Goal: Task Accomplishment & Management: Use online tool/utility

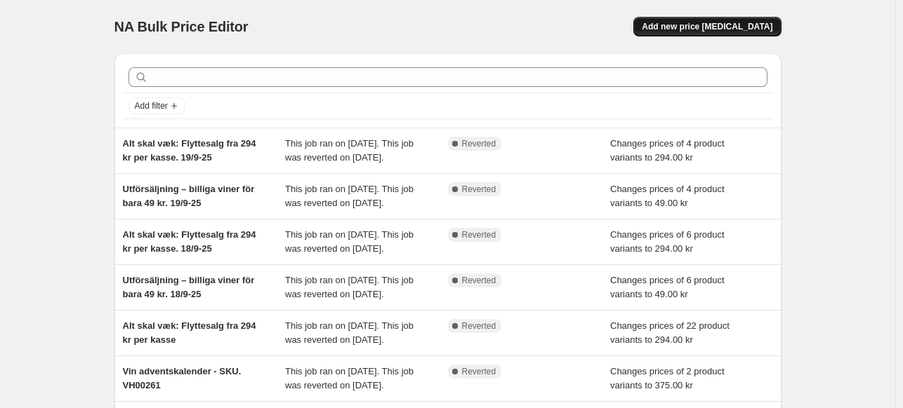
click at [744, 22] on span "Add new price [MEDICAL_DATA]" at bounding box center [707, 26] width 131 height 11
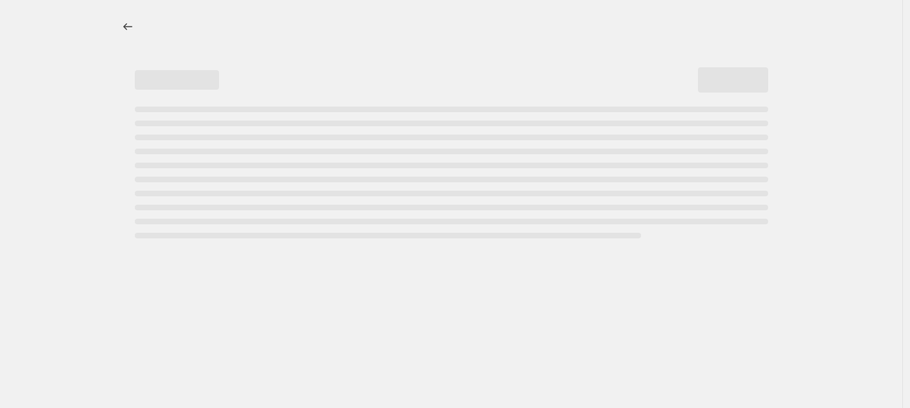
select select "percentage"
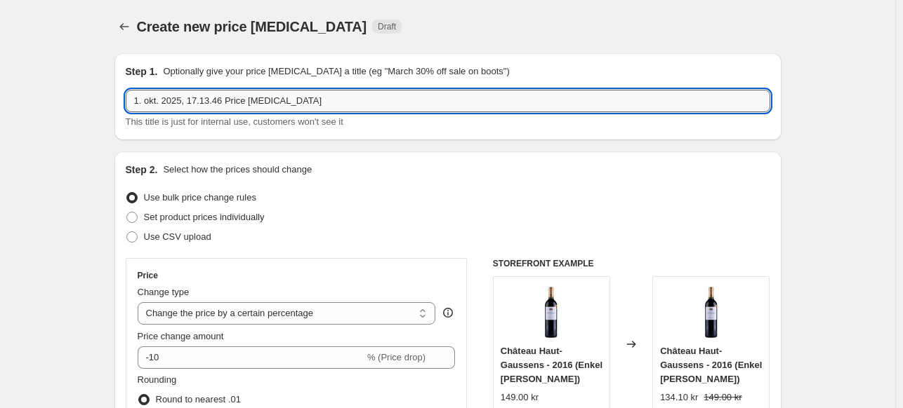
click at [252, 98] on input "1. okt. 2025, 17.13.46 Price change job" at bounding box center [448, 101] width 644 height 22
type input "Baronello tilbud - Oktober 2025"
click at [443, 220] on div "Set product prices individually" at bounding box center [448, 218] width 644 height 20
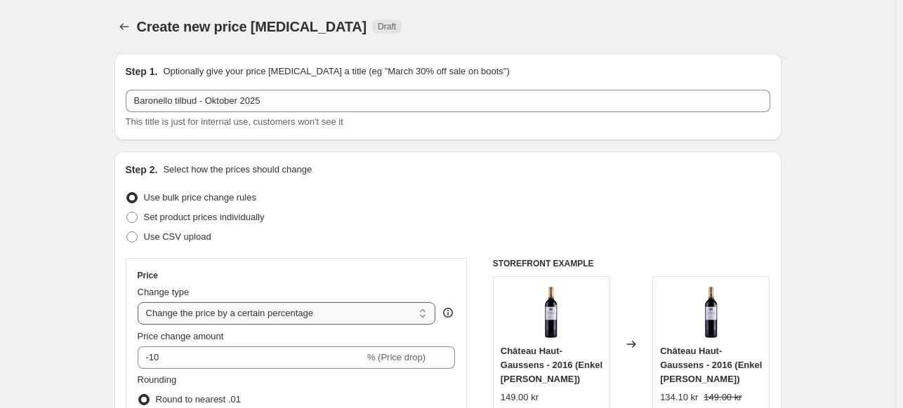
click at [332, 318] on select "Change the price to a certain amount Change the price by a certain amount Chang…" at bounding box center [287, 314] width 298 height 22
select select "to"
click at [140, 303] on select "Change the price to a certain amount Change the price by a certain amount Chang…" at bounding box center [287, 314] width 298 height 22
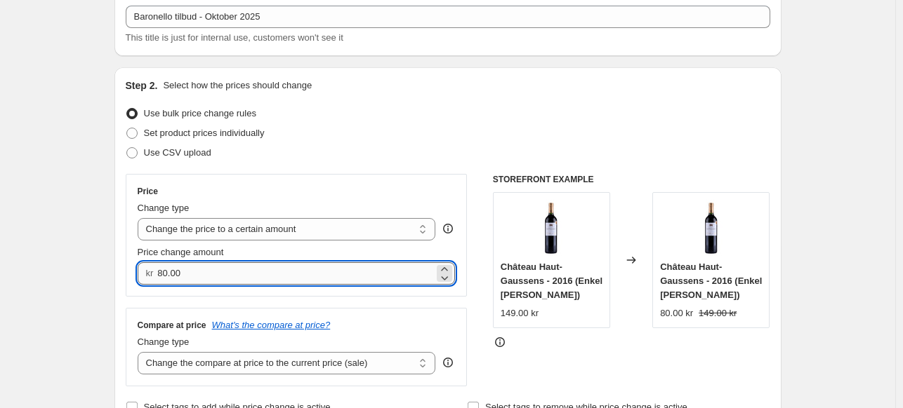
click at [225, 277] on input "80.00" at bounding box center [295, 274] width 277 height 22
type input "499.00"
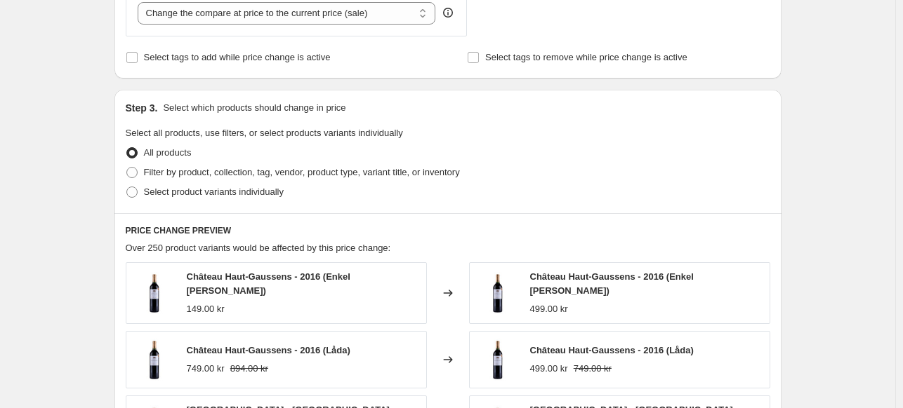
scroll to position [435, 0]
click at [138, 187] on span at bounding box center [131, 191] width 11 height 11
click at [127, 187] on input "Select product variants individually" at bounding box center [126, 186] width 1 height 1
radio input "true"
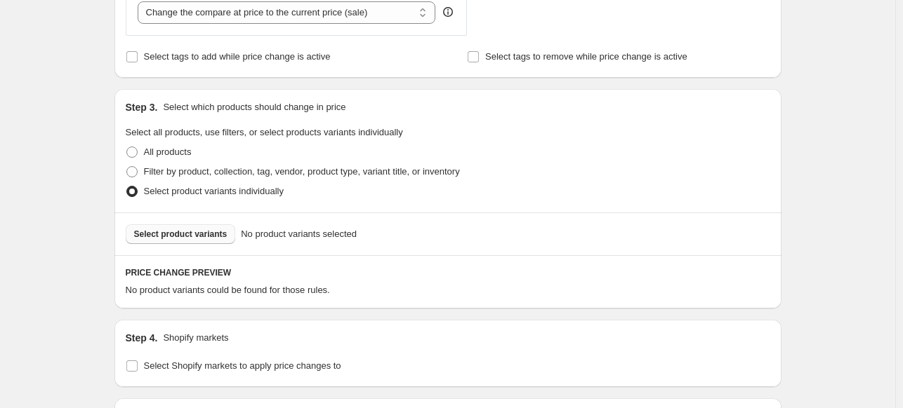
click at [193, 231] on span "Select product variants" at bounding box center [180, 234] width 93 height 11
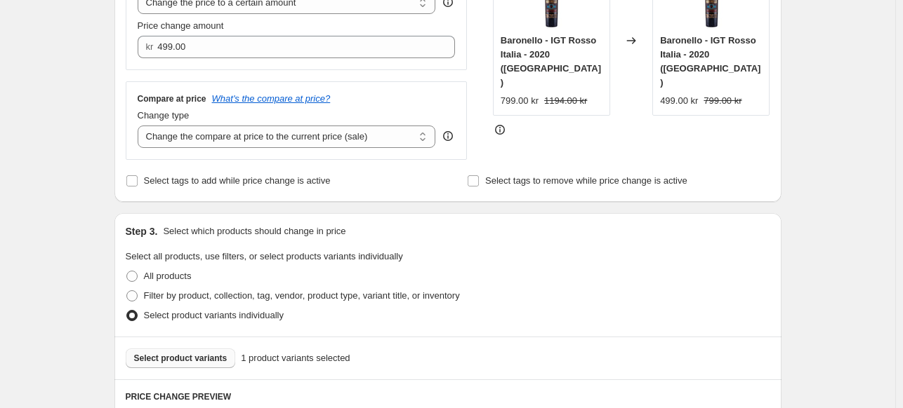
scroll to position [636, 0]
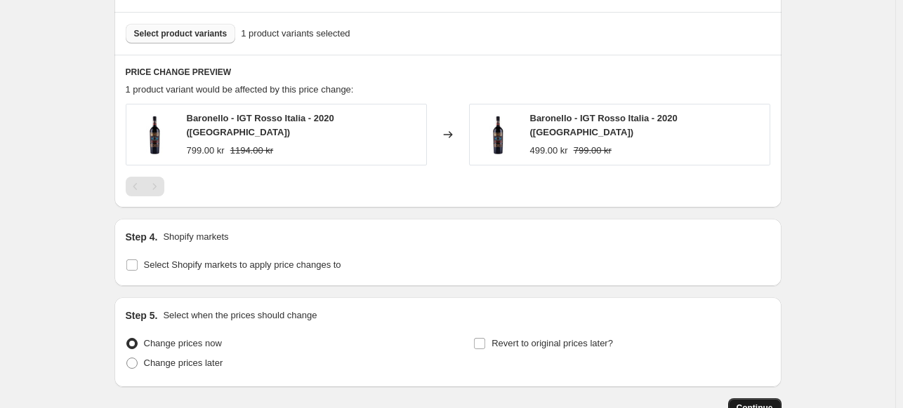
click at [769, 403] on span "Continue" at bounding box center [754, 408] width 36 height 11
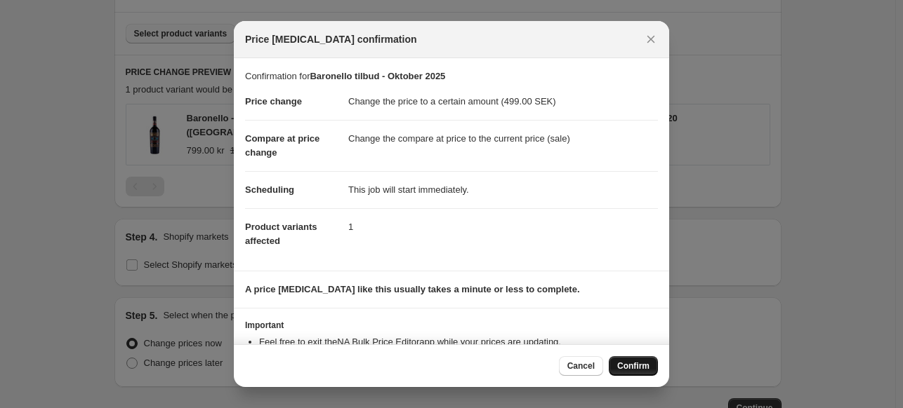
click at [634, 359] on button "Confirm" at bounding box center [633, 367] width 49 height 20
